Goal: Find contact information: Find contact information

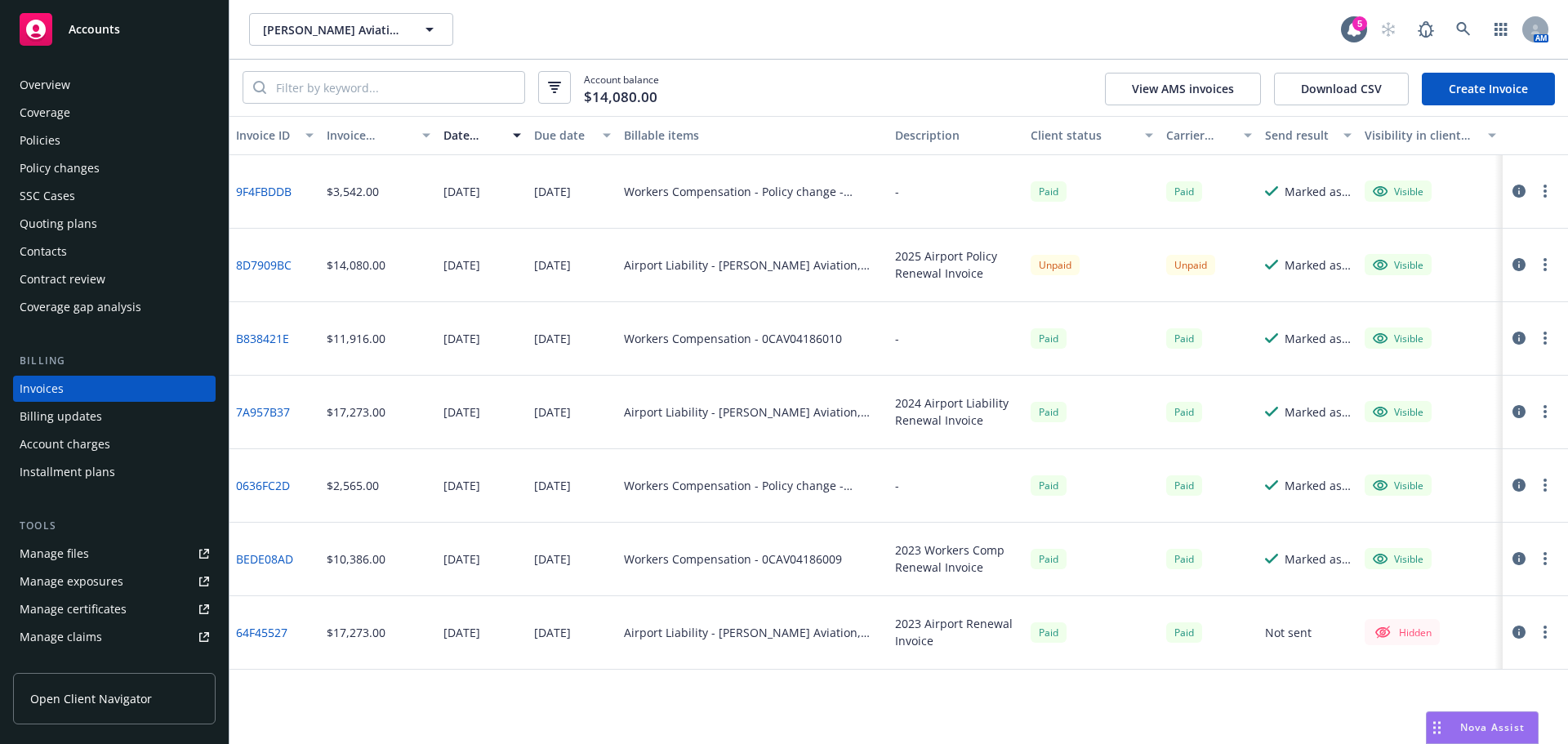
scroll to position [425, 0]
click at [1464, 33] on icon at bounding box center [1463, 29] width 15 height 15
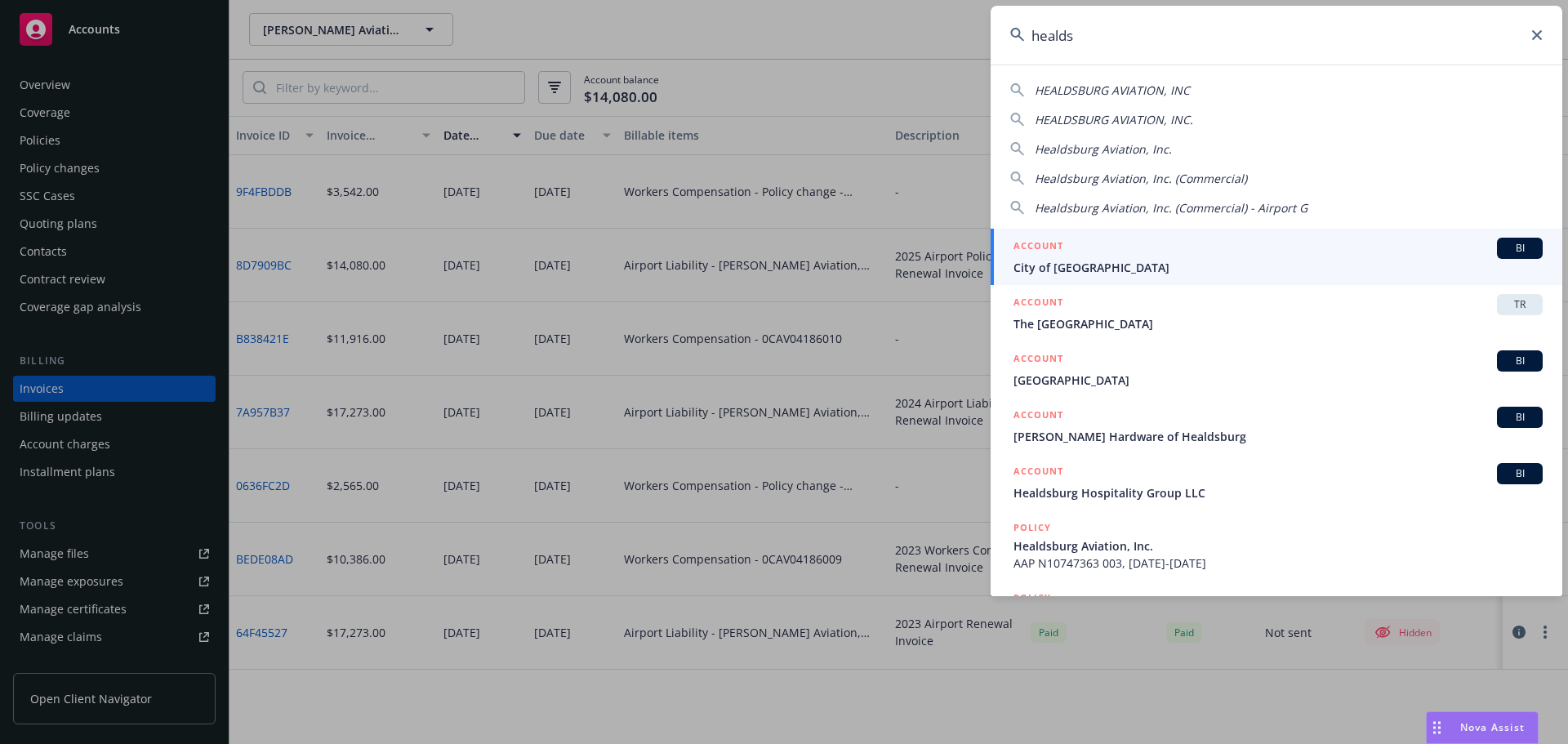
type input "healds"
click at [1164, 258] on div "ACCOUNT BI" at bounding box center [1278, 248] width 530 height 22
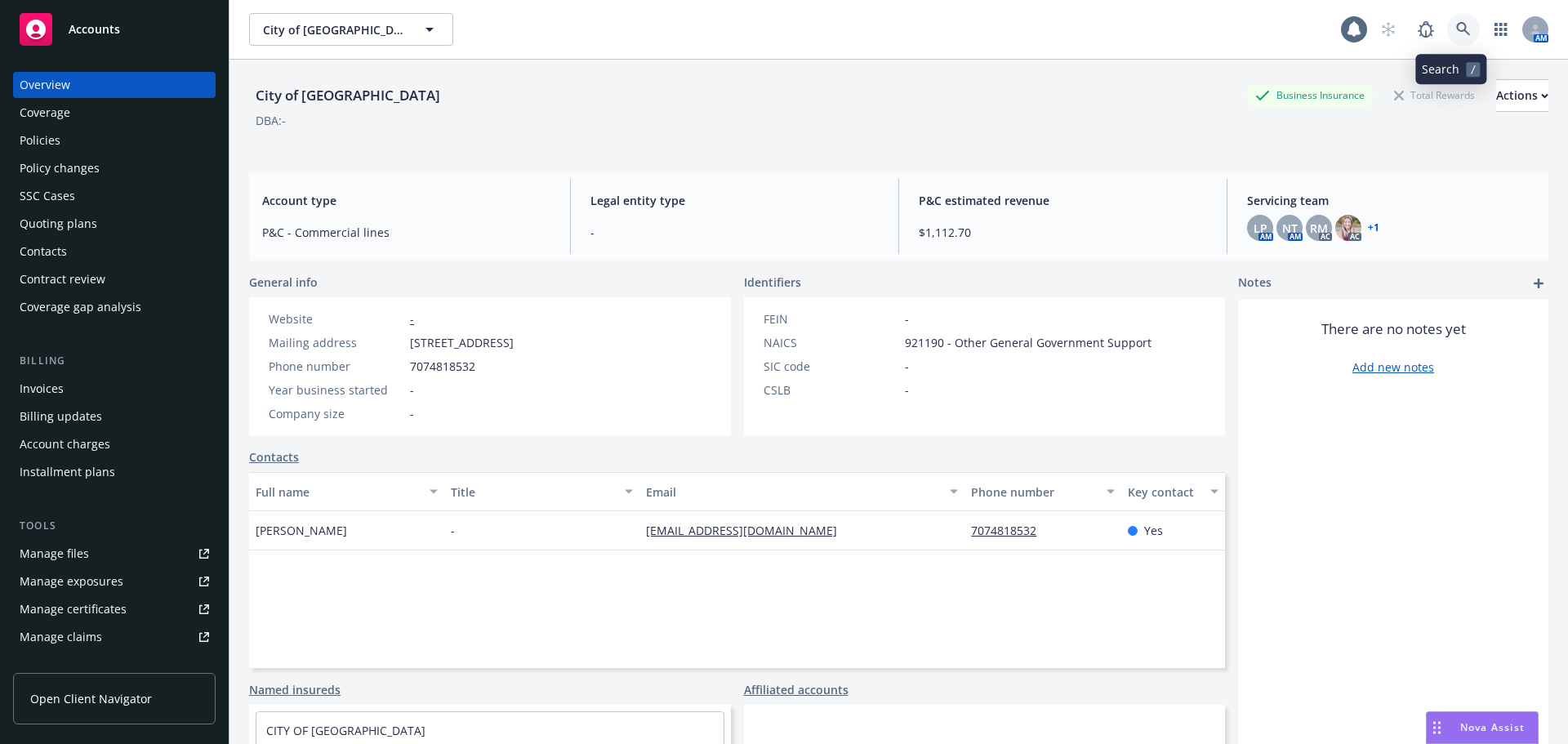
click at [1447, 22] on link at bounding box center [1463, 29] width 32 height 32
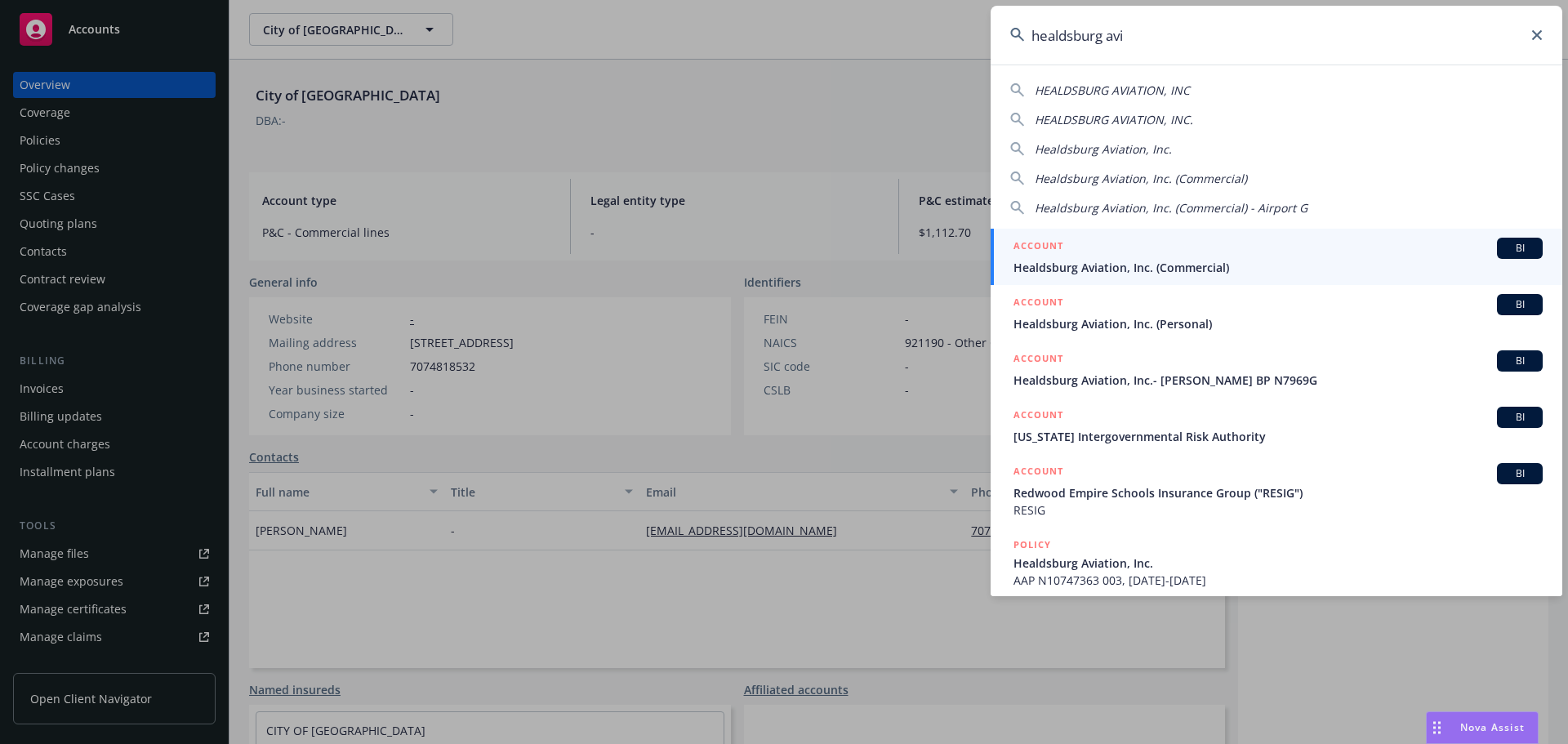
type input "healdsburg avi"
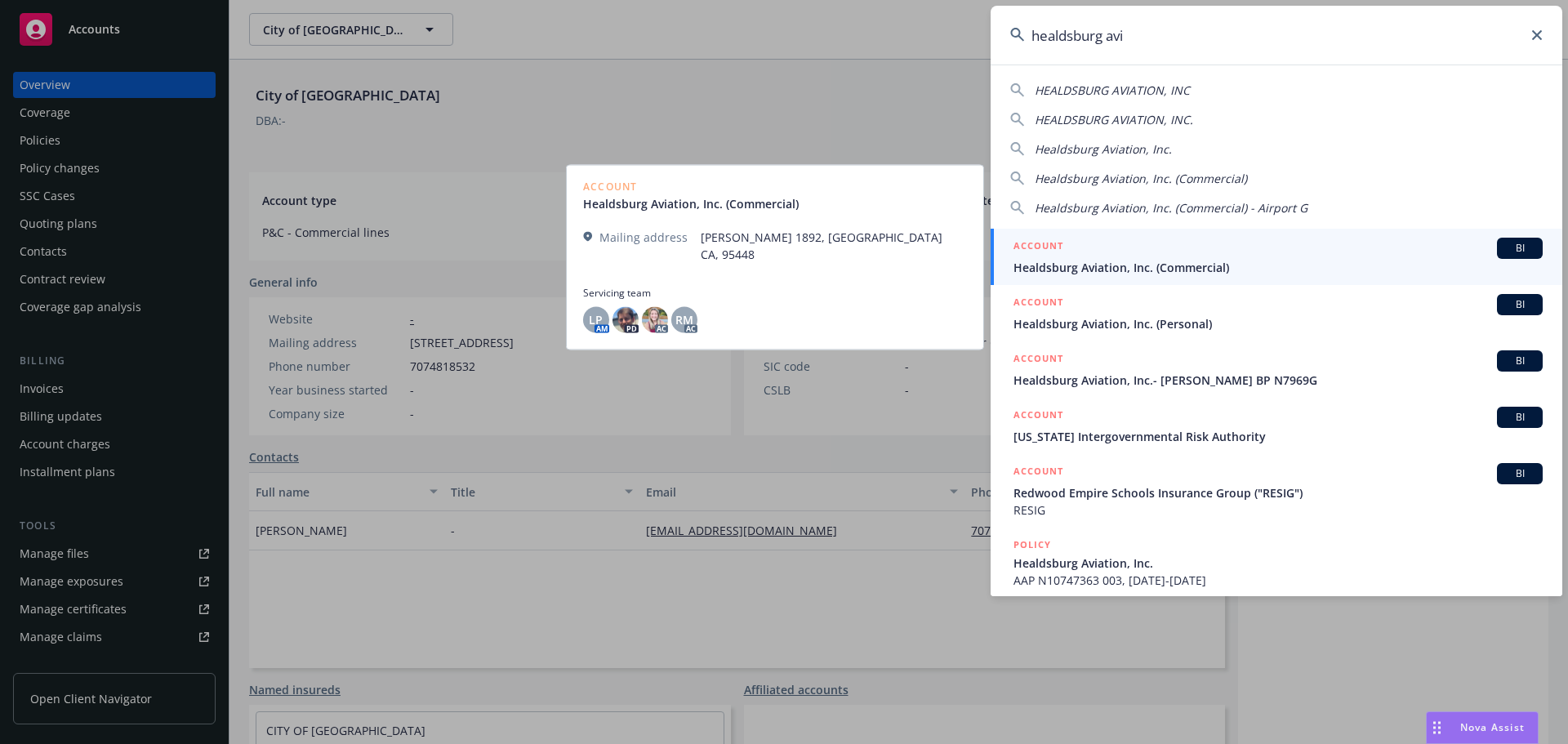
click at [1198, 272] on span "Healdsburg Aviation, Inc. (Commercial)" at bounding box center [1278, 267] width 530 height 17
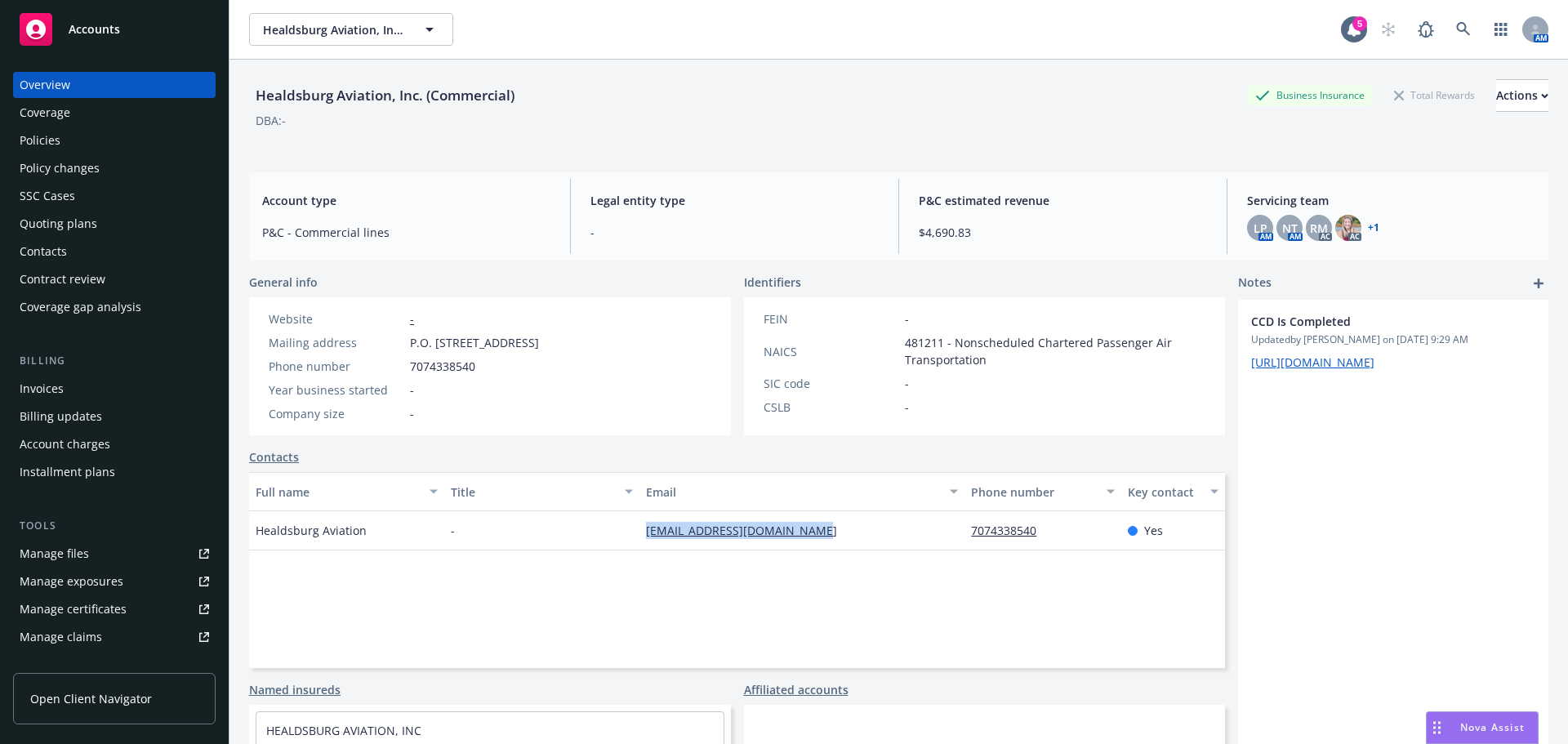
drag, startPoint x: 625, startPoint y: 529, endPoint x: 810, endPoint y: 525, distance: 185.0
click at [810, 525] on div "Healdsburg Aviation - [EMAIL_ADDRESS][DOMAIN_NAME] 7074338540 Yes" at bounding box center [736, 530] width 975 height 39
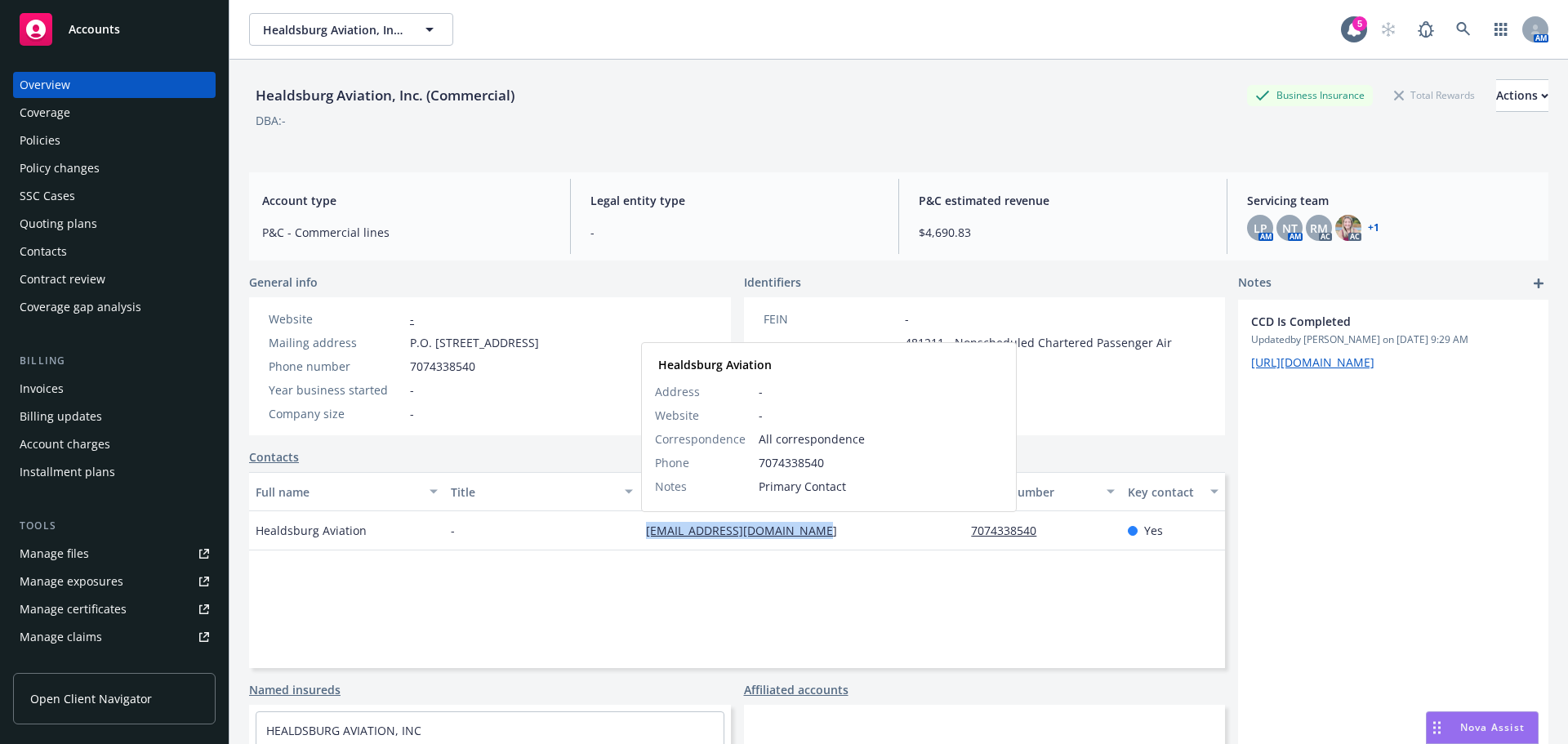
copy div "[EMAIL_ADDRESS][DOMAIN_NAME]"
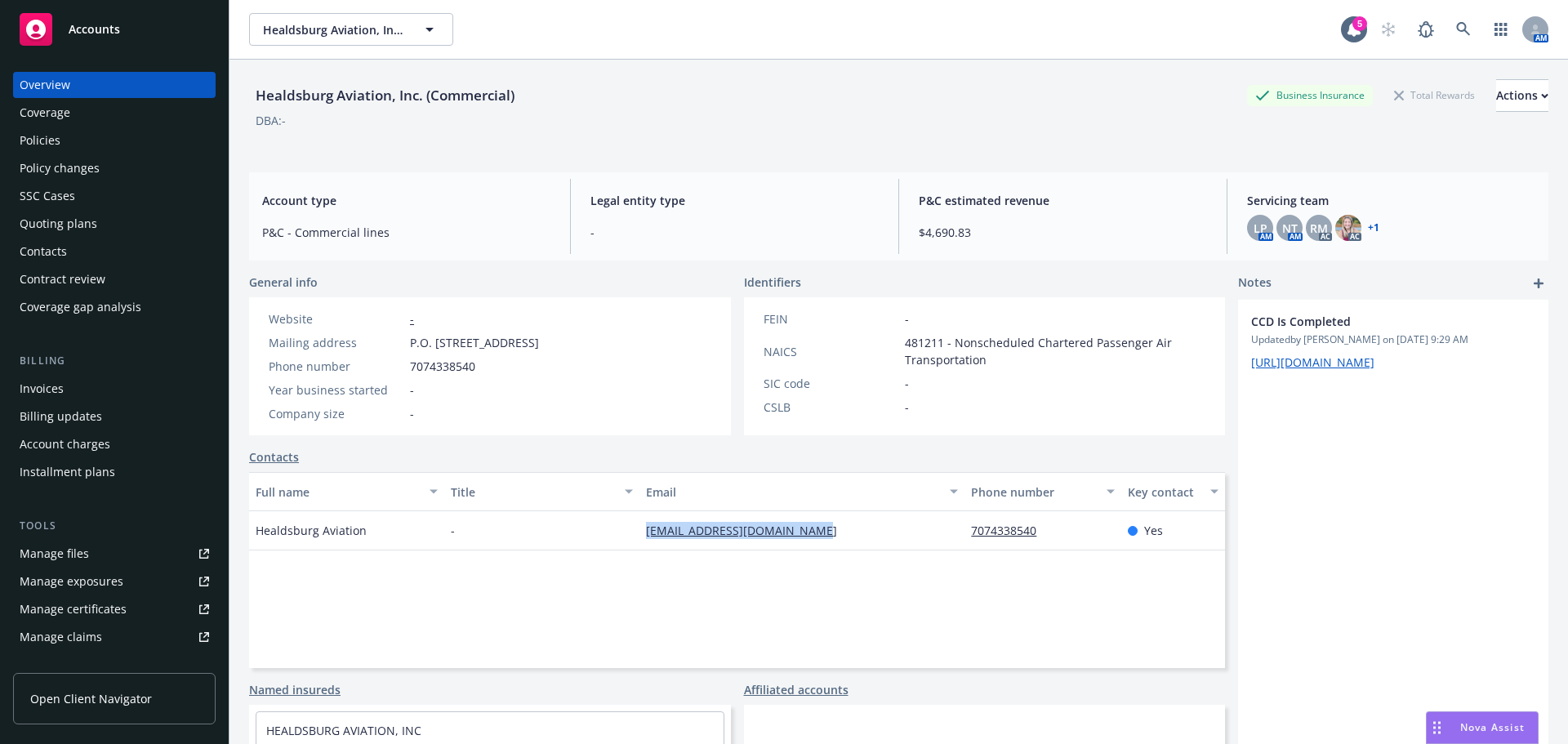
click at [28, 127] on div "Policies" at bounding box center [39, 140] width 40 height 27
